Goal: Task Accomplishment & Management: Complete application form

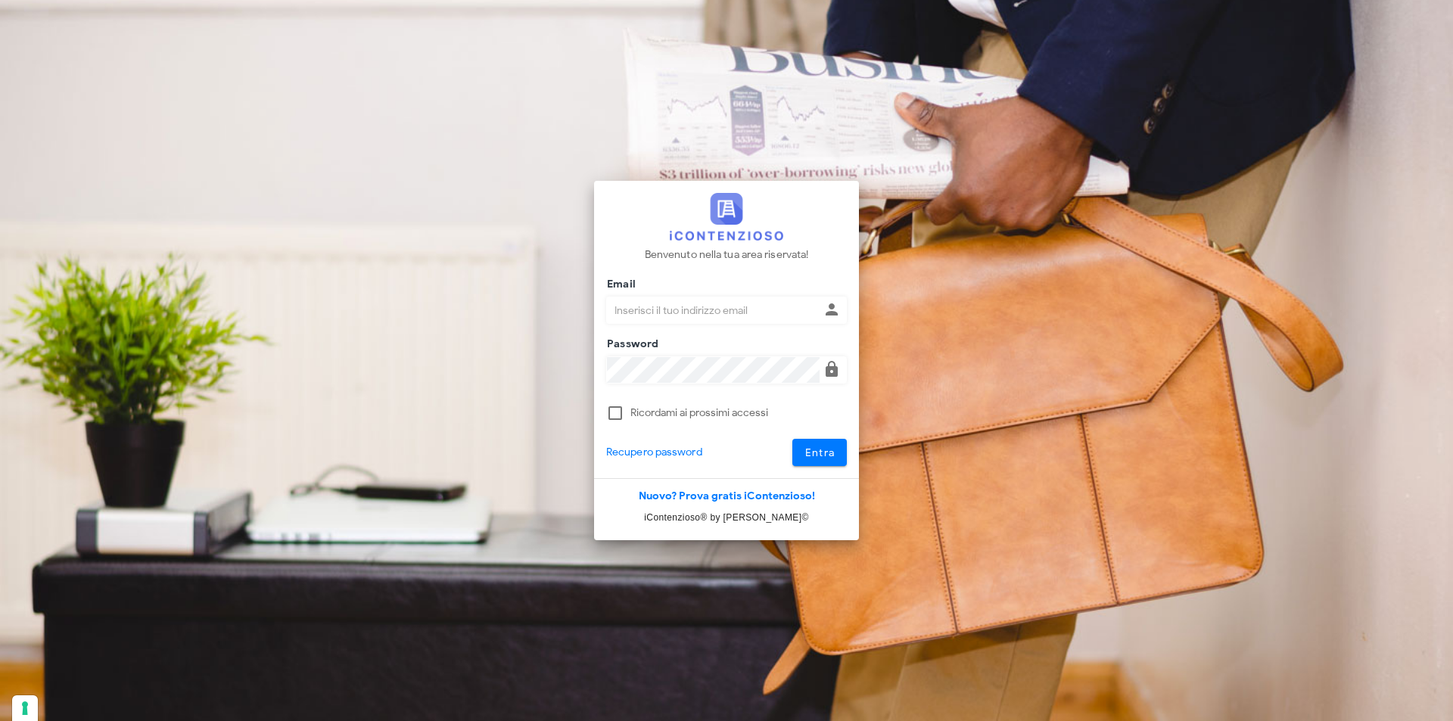
type input "dottbaronegiuseppe@gmail.com"
click at [792, 439] on button "Entra" at bounding box center [819, 452] width 55 height 27
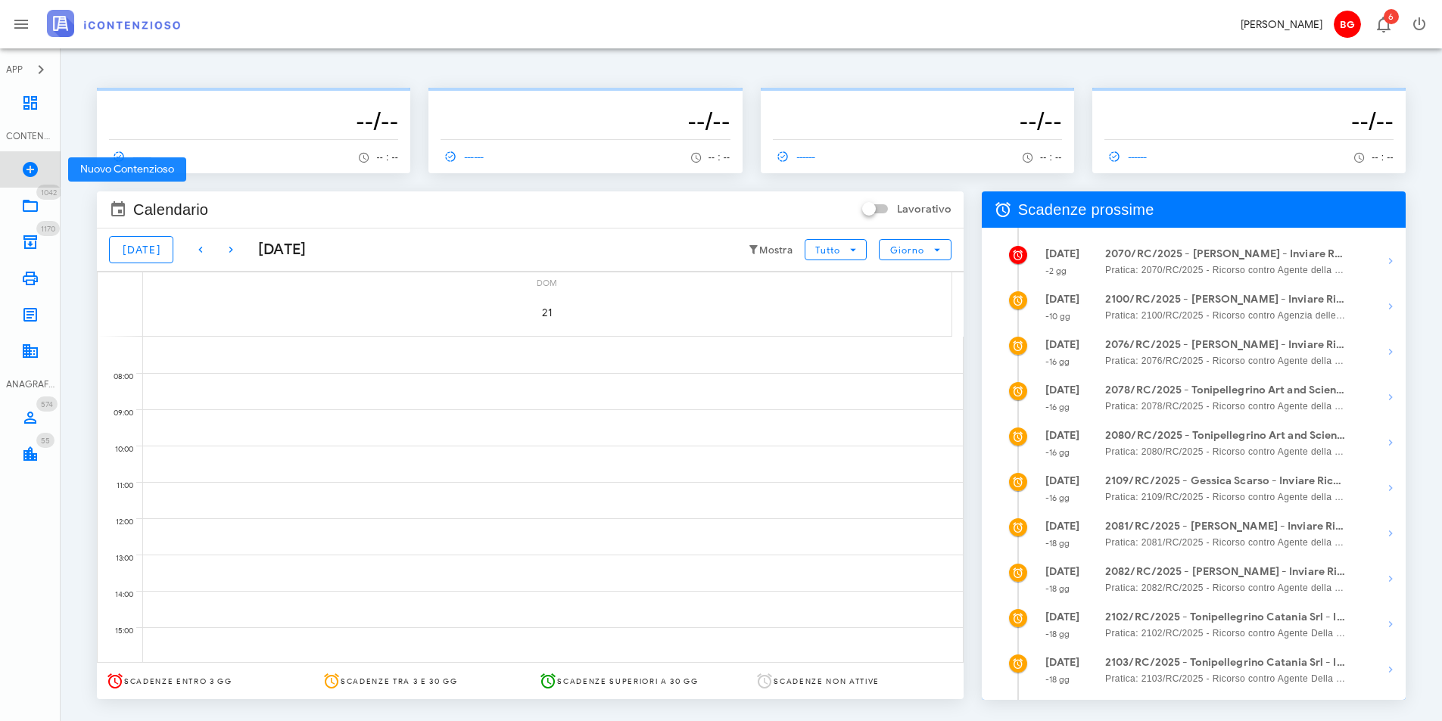
click at [25, 165] on icon at bounding box center [30, 169] width 18 height 18
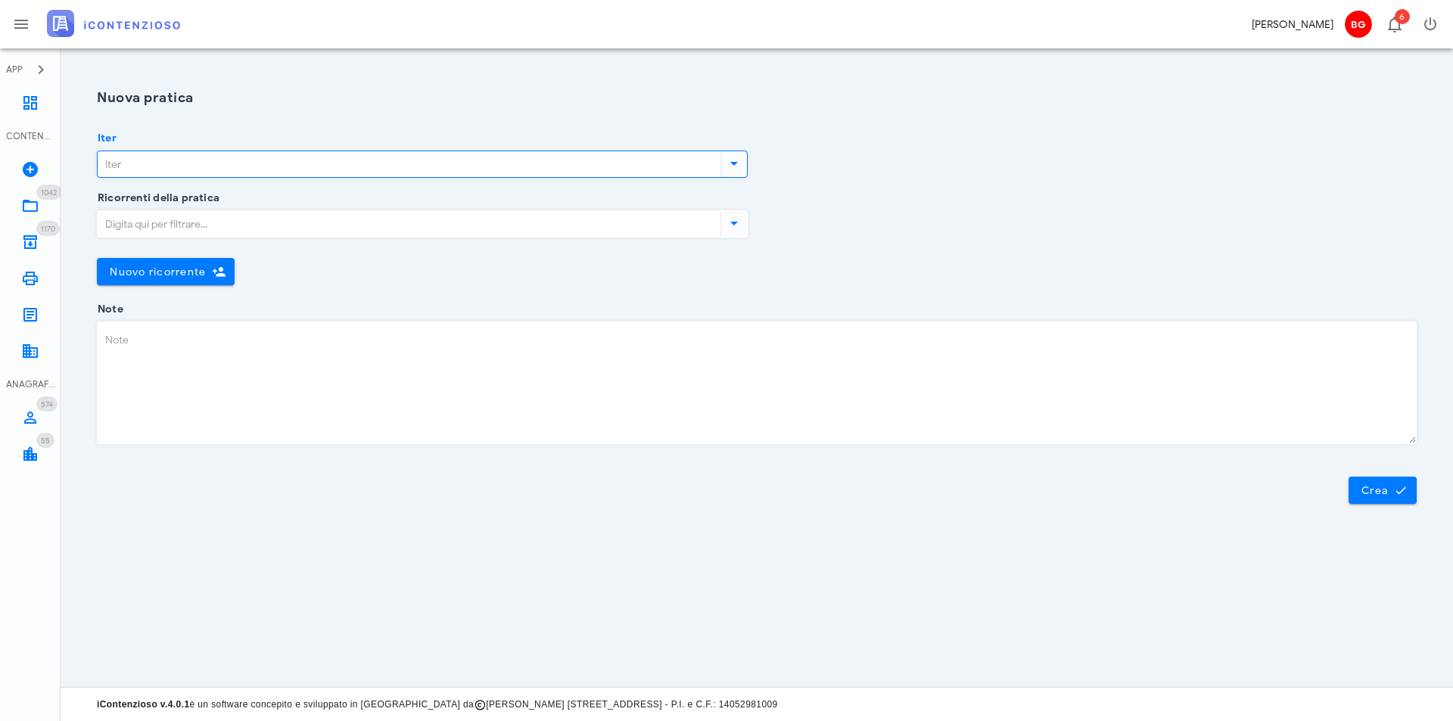
drag, startPoint x: 173, startPoint y: 165, endPoint x: 178, endPoint y: 177, distance: 13.2
click at [173, 165] on input "Iter" at bounding box center [408, 164] width 620 height 26
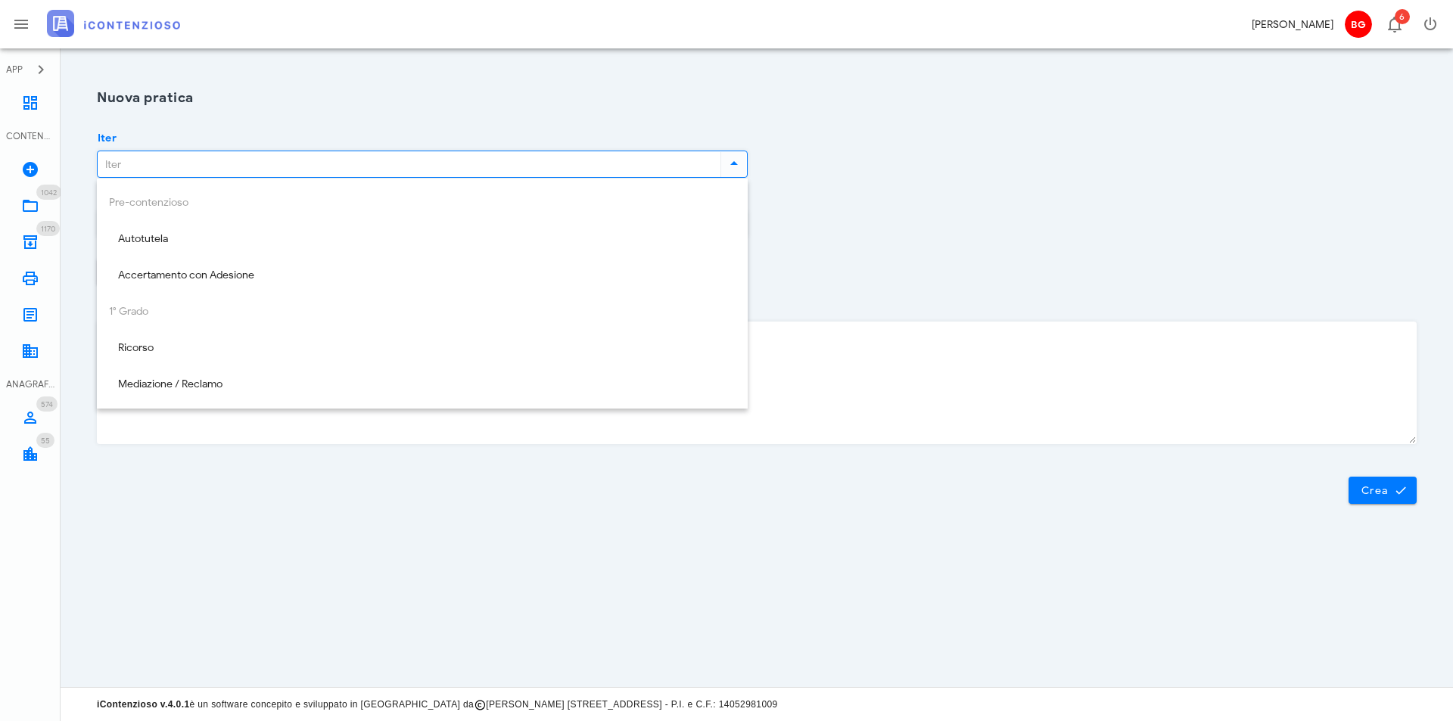
click at [196, 167] on input "Iter" at bounding box center [408, 164] width 620 height 26
click at [1324, 289] on div "Ricorrenti della pratica Nuovo ricorrente Chiudi" at bounding box center [757, 253] width 1338 height 111
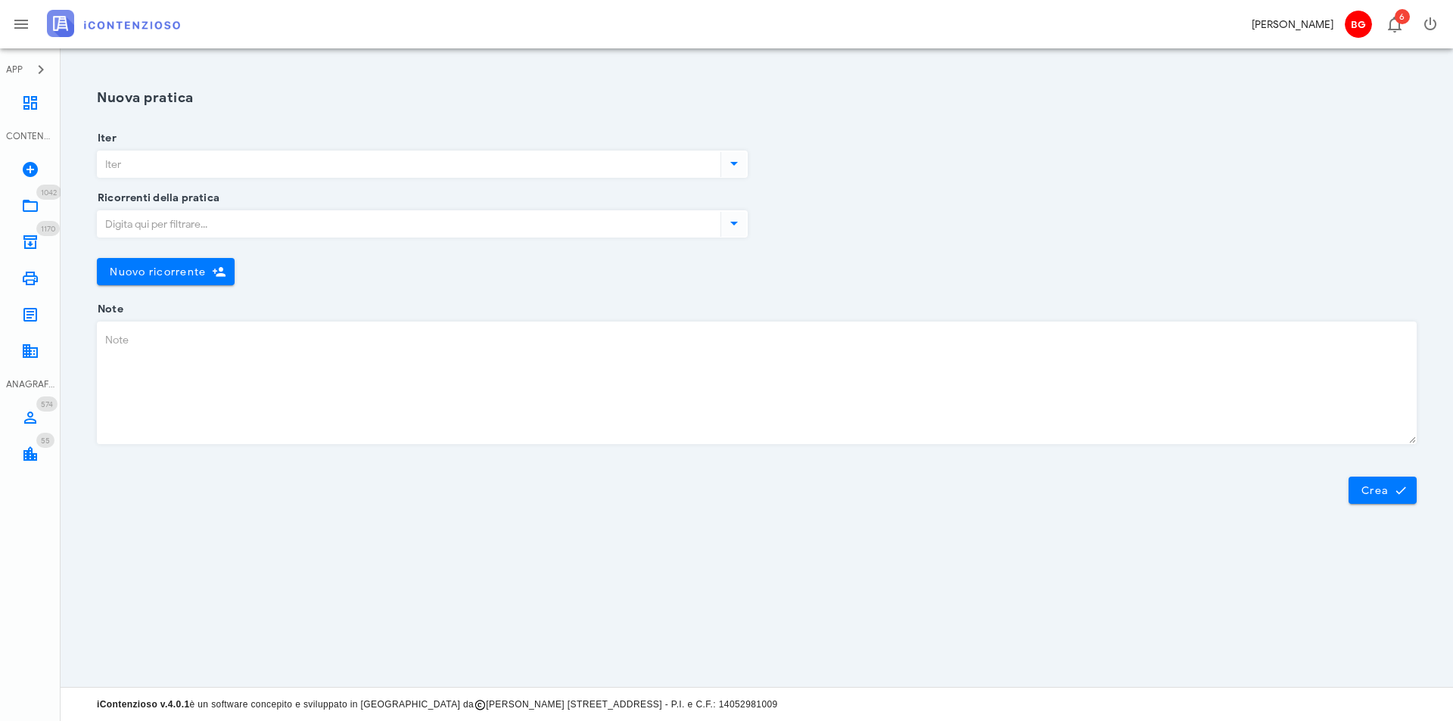
click at [1116, 252] on div "Ricorrenti della pratica Nuovo ricorrente Chiudi" at bounding box center [757, 253] width 1338 height 111
